Goal: Transaction & Acquisition: Purchase product/service

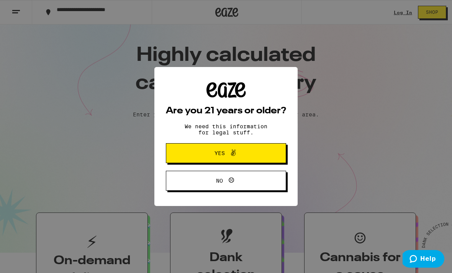
click at [211, 151] on span "Yes" at bounding box center [226, 153] width 58 height 10
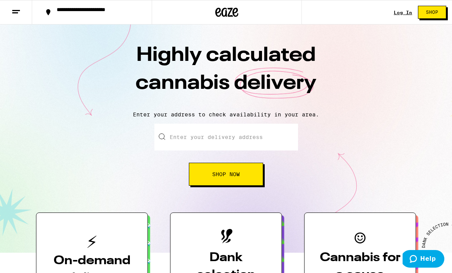
click at [214, 138] on input "Enter your delivery address" at bounding box center [226, 137] width 144 height 27
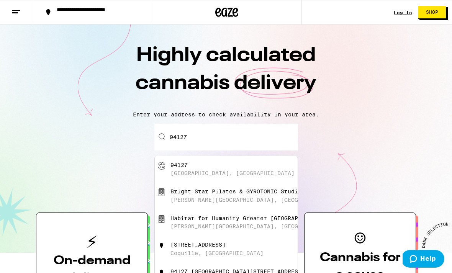
click at [233, 172] on div "[GEOGRAPHIC_DATA], [GEOGRAPHIC_DATA]" at bounding box center [238, 169] width 137 height 15
type input "[GEOGRAPHIC_DATA]"
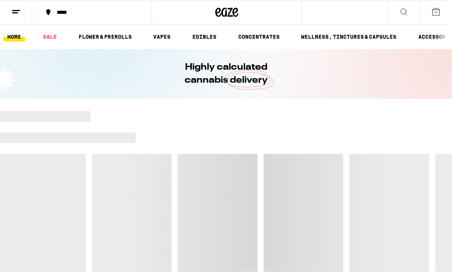
click at [243, 172] on div at bounding box center [226, 191] width 452 height 161
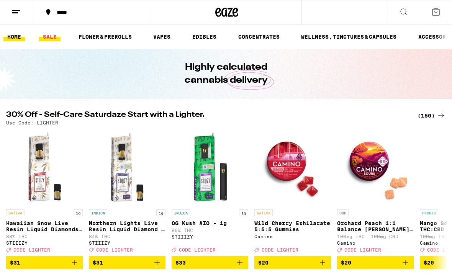
click at [43, 38] on link "SALE" at bounding box center [49, 36] width 21 height 9
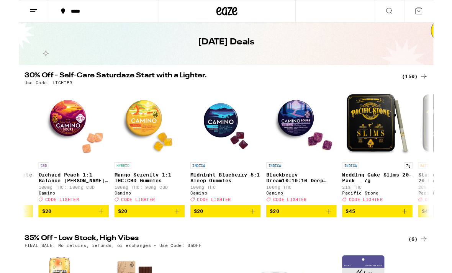
scroll to position [0, 318]
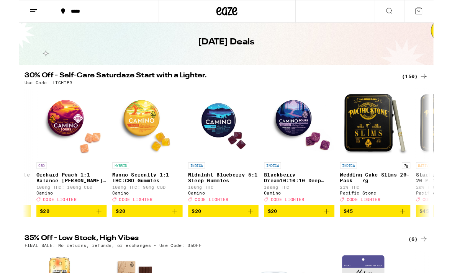
click at [340, 236] on button "$20" at bounding box center [305, 230] width 77 height 13
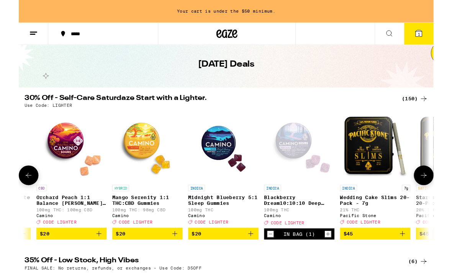
click at [256, 259] on icon "Add to bag" at bounding box center [252, 254] width 9 height 9
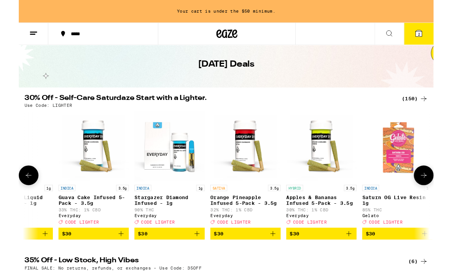
scroll to position [0, 0]
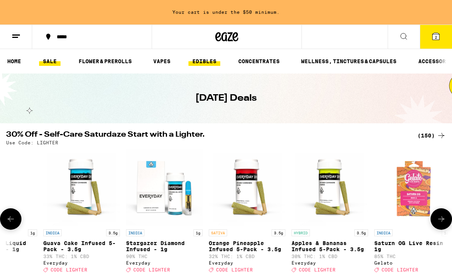
click at [205, 57] on link "EDIBLES" at bounding box center [204, 61] width 32 height 9
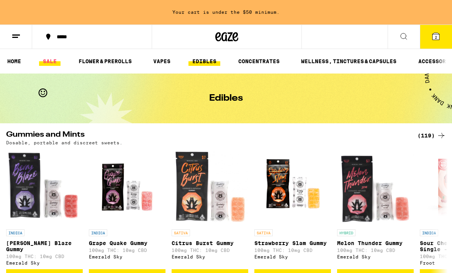
click at [44, 66] on link "SALE" at bounding box center [49, 61] width 21 height 9
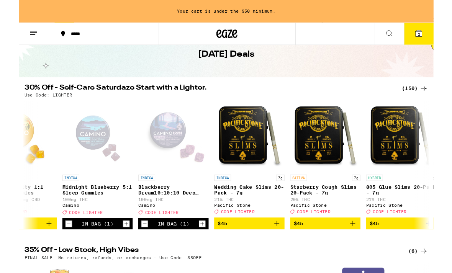
click at [203, 248] on button "Increment" at bounding box center [200, 244] width 8 height 8
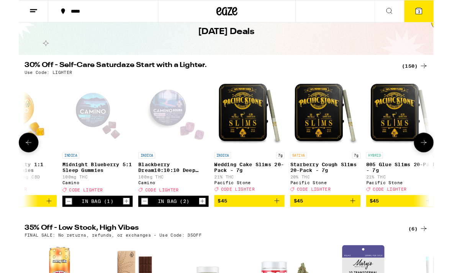
click at [432, 18] on button "3" at bounding box center [436, 12] width 32 height 24
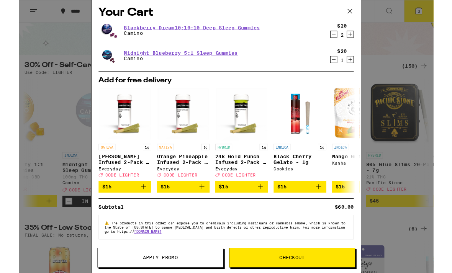
scroll to position [11, 0]
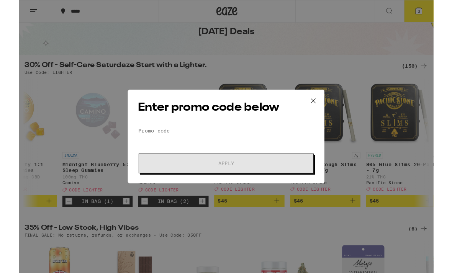
click at [277, 140] on input "Promo Code" at bounding box center [226, 142] width 192 height 11
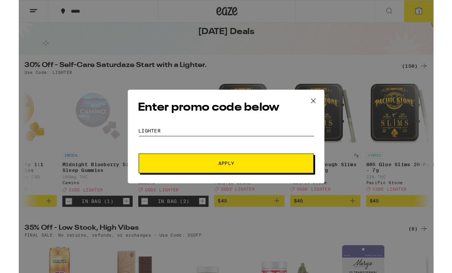
type input "LIGHTER"
click at [283, 178] on span "Apply" at bounding box center [226, 177] width 138 height 5
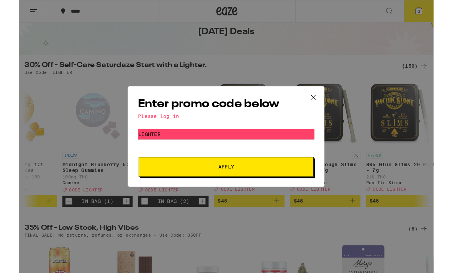
click at [284, 185] on span "Apply" at bounding box center [226, 181] width 138 height 5
click at [282, 190] on button "Apply" at bounding box center [226, 181] width 191 height 21
click at [169, 129] on div "Please log in" at bounding box center [226, 127] width 192 height 6
click at [256, 193] on button "Apply" at bounding box center [226, 181] width 191 height 21
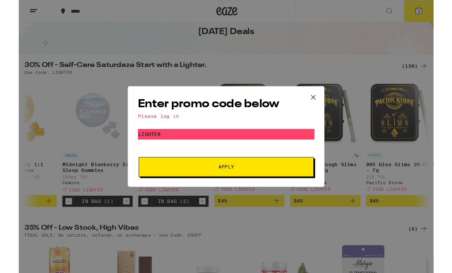
click at [267, 185] on span "Apply" at bounding box center [226, 181] width 138 height 5
click at [327, 104] on button at bounding box center [321, 106] width 24 height 25
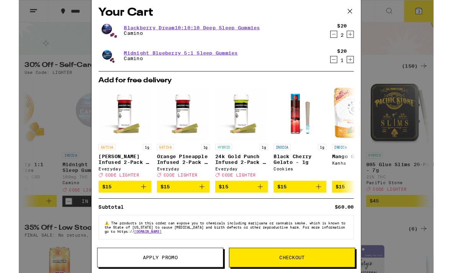
scroll to position [11, 0]
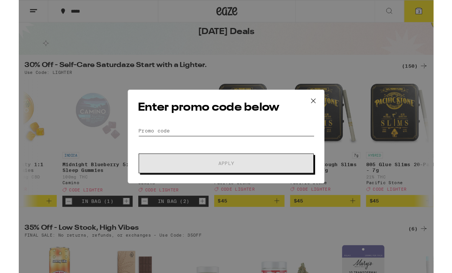
click at [266, 143] on input "Promo Code" at bounding box center [226, 142] width 192 height 11
click at [326, 110] on icon at bounding box center [320, 109] width 11 height 11
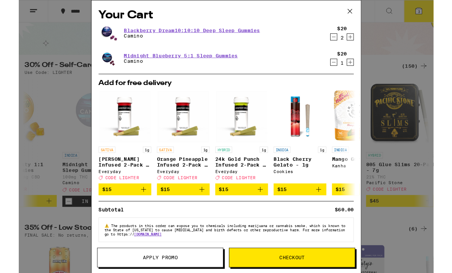
click at [357, 3] on button at bounding box center [361, 12] width 24 height 25
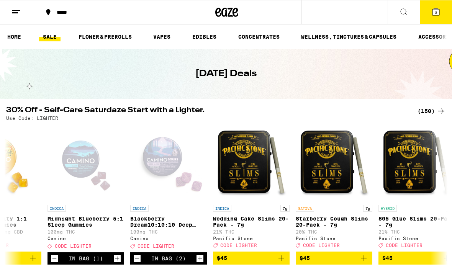
click at [438, 13] on icon at bounding box center [436, 11] width 7 height 7
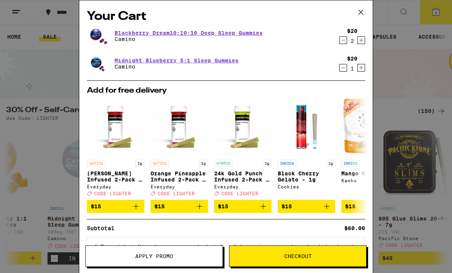
click at [359, 16] on icon at bounding box center [360, 12] width 11 height 11
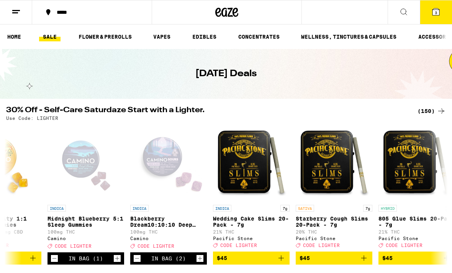
click at [12, 15] on icon at bounding box center [15, 11] width 9 height 9
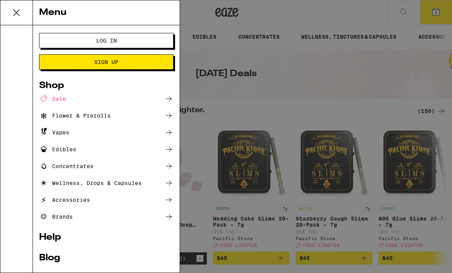
click at [125, 41] on span "Log In" at bounding box center [106, 40] width 72 height 5
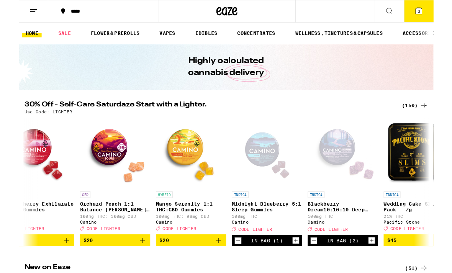
scroll to position [0, 272]
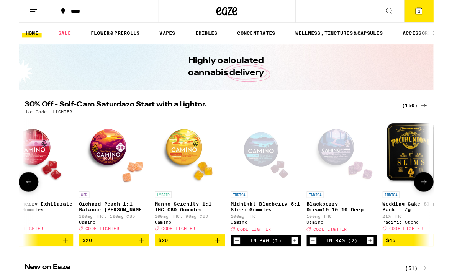
click at [349, 175] on div "Open page for Blackberry Dream10:10:10 Deep Sleep Gummies from Camino" at bounding box center [352, 166] width 77 height 77
